Goal: Download file/media

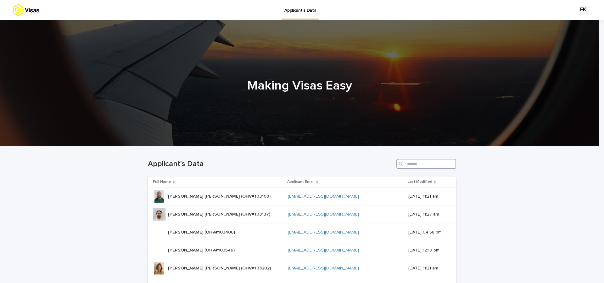
click at [425, 163] on input "Search" at bounding box center [427, 164] width 60 height 10
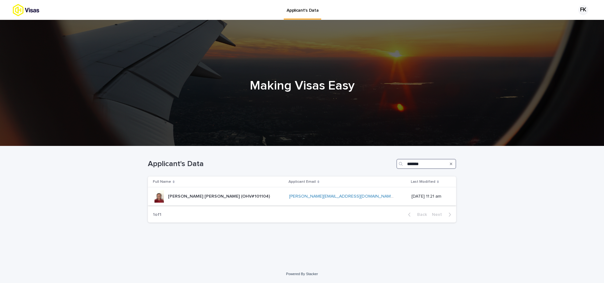
type input "*******"
click at [260, 194] on div "[PERSON_NAME] [PERSON_NAME] (OHV#101104) [PERSON_NAME] [PERSON_NAME] (OHV#10110…" at bounding box center [218, 196] width 131 height 13
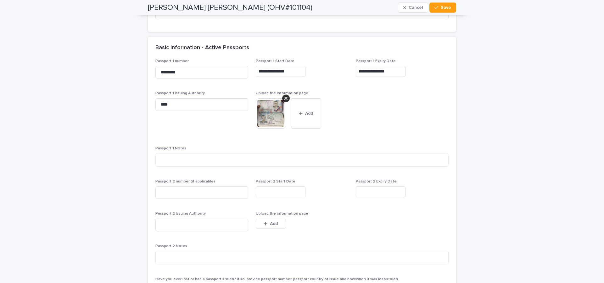
scroll to position [541, 0]
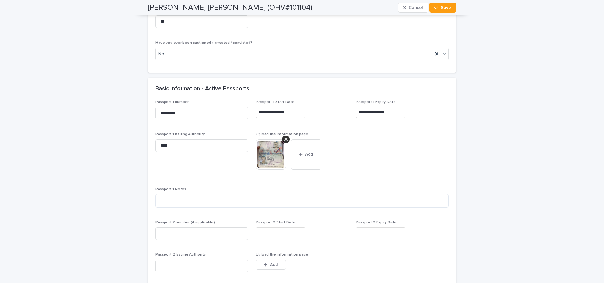
click at [279, 162] on img at bounding box center [271, 154] width 30 height 30
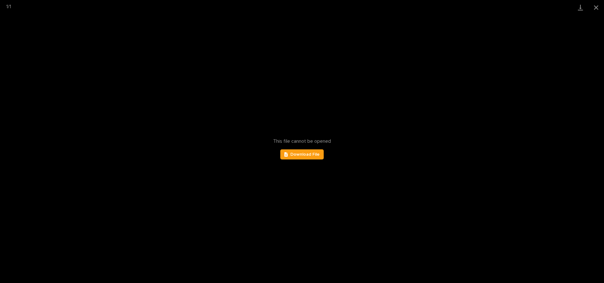
click at [312, 146] on div "This file cannot be opened Download File" at bounding box center [302, 149] width 604 height 268
click at [310, 148] on div "This file cannot be opened Download File" at bounding box center [302, 149] width 604 height 268
click at [310, 149] on div "This file cannot be opened Download File" at bounding box center [302, 149] width 604 height 268
click at [310, 149] on link "Download File" at bounding box center [301, 154] width 43 height 10
